Goal: Find specific page/section: Find specific page/section

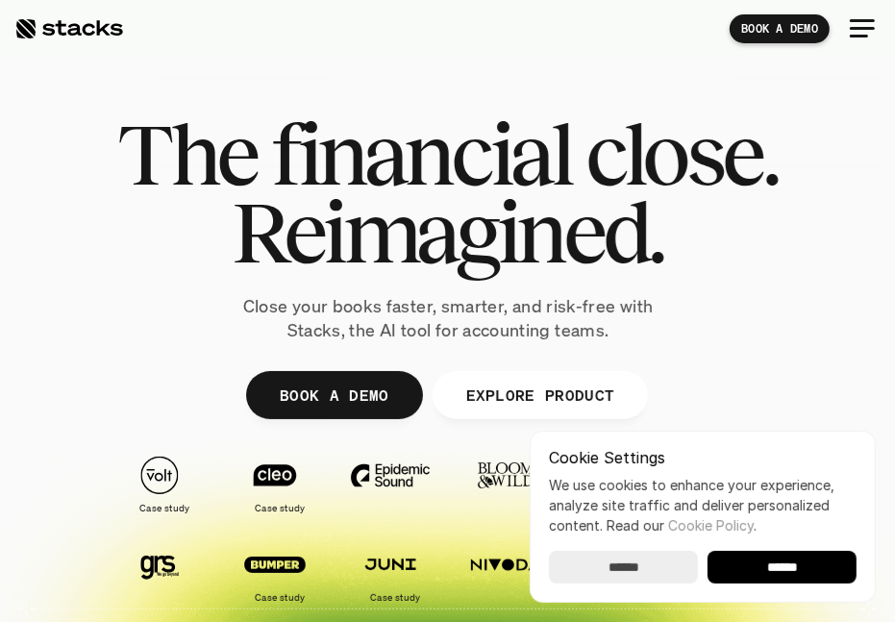
click at [855, 32] on div at bounding box center [862, 29] width 46 height 46
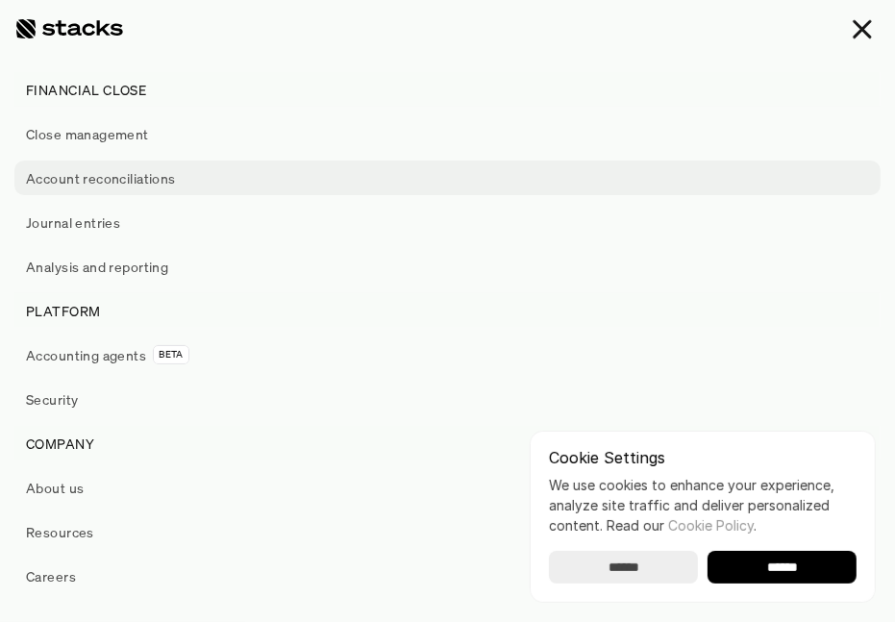
click at [163, 179] on p "Account reconciliations" at bounding box center [101, 178] width 150 height 20
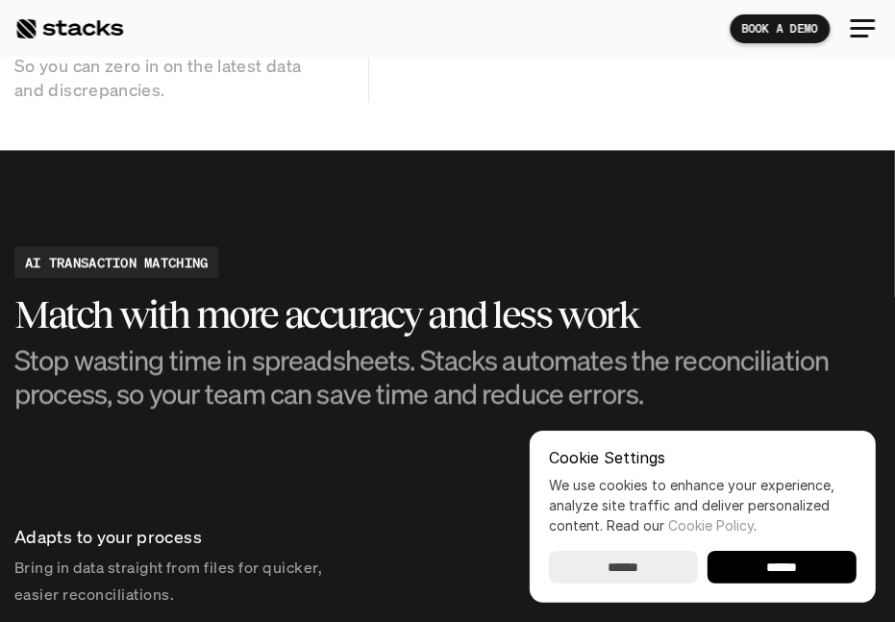
scroll to position [2515, 0]
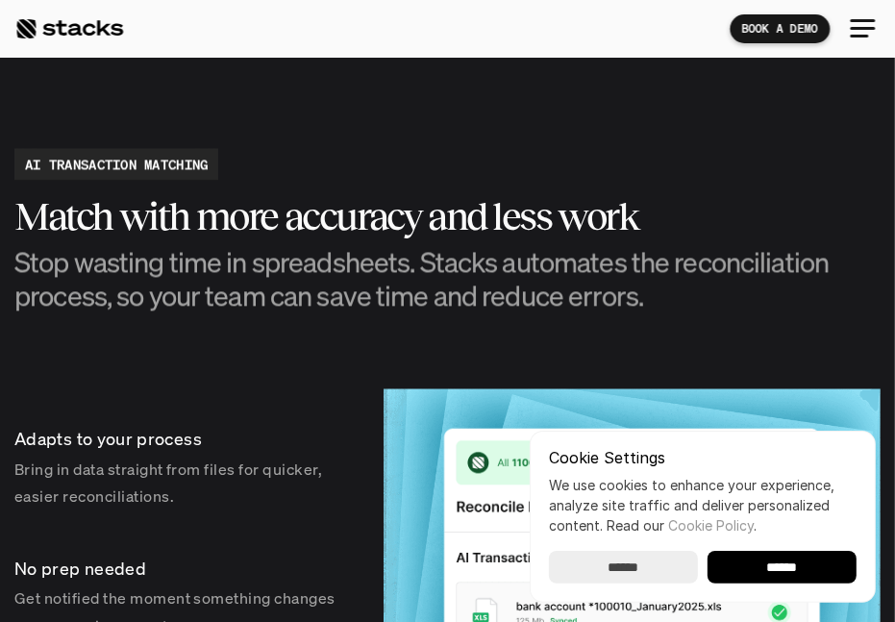
click at [859, 30] on div at bounding box center [862, 29] width 46 height 46
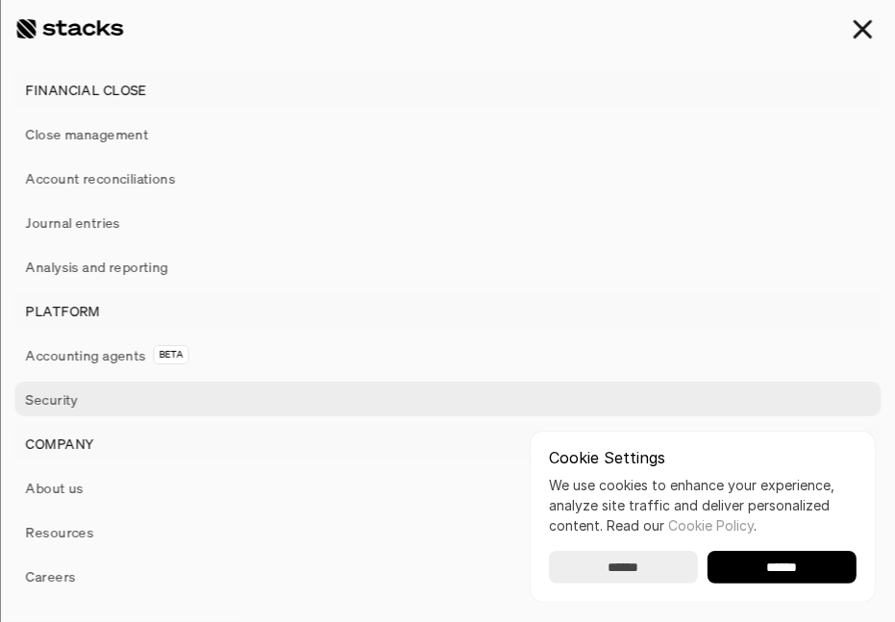
scroll to position [2706, 0]
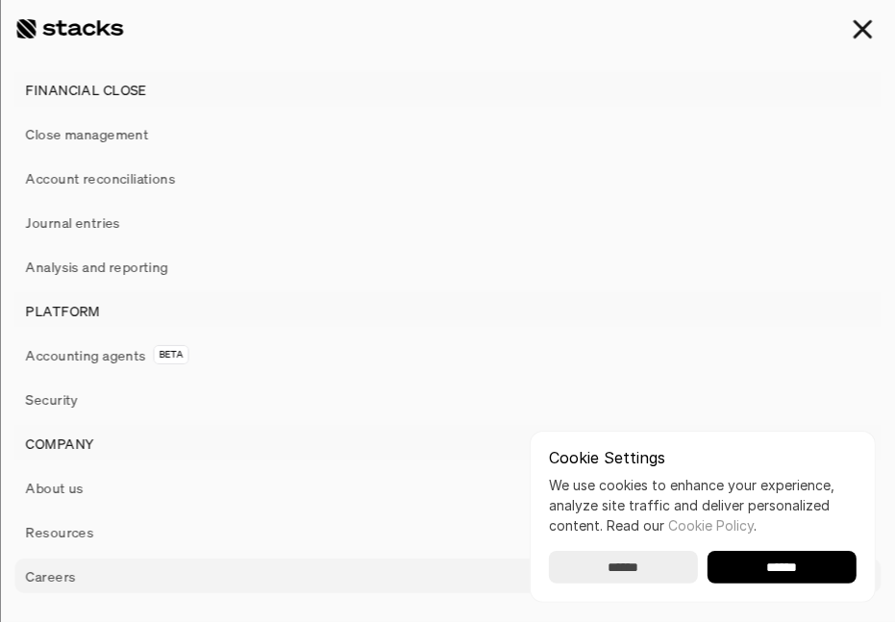
click at [38, 591] on link "Careers" at bounding box center [447, 575] width 866 height 35
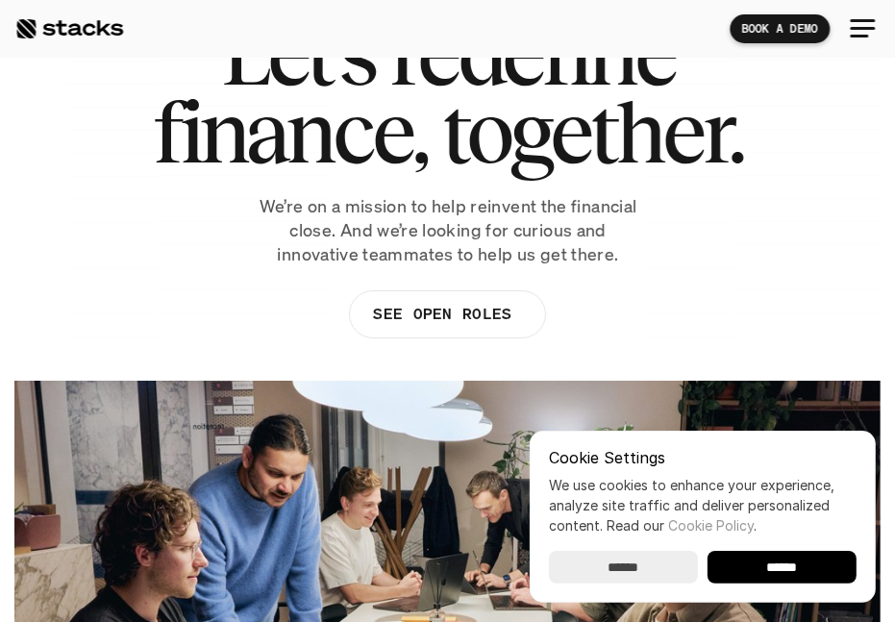
scroll to position [103, 0]
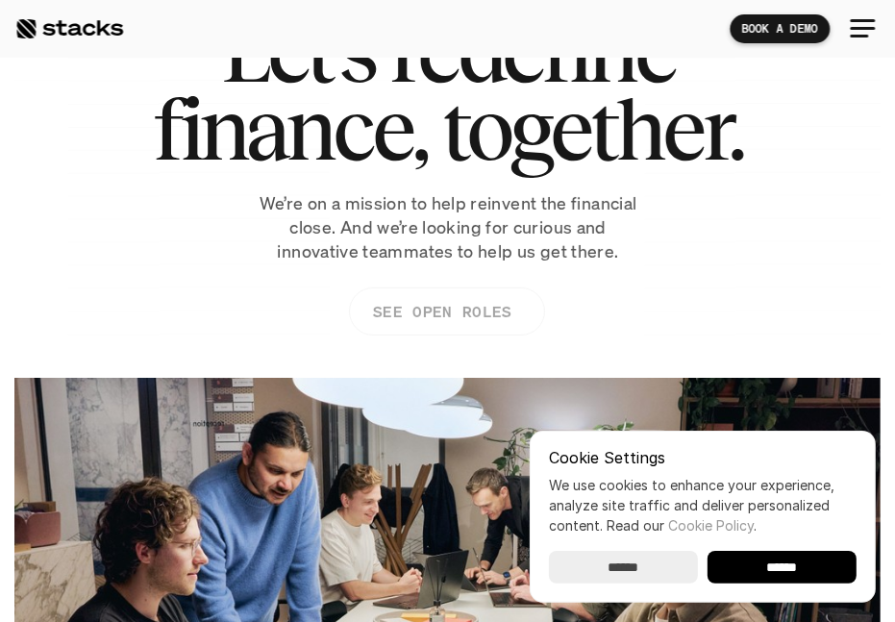
click at [405, 311] on p "SEE OPEN ROLES" at bounding box center [442, 311] width 138 height 28
